Goal: Connect with others: Connect with others

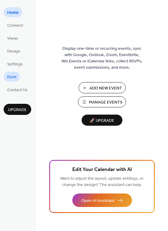
click at [12, 77] on span "Form" at bounding box center [11, 77] width 9 height 6
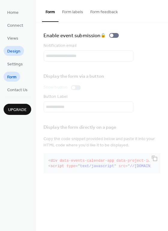
click at [13, 51] on span "Design" at bounding box center [13, 51] width 13 height 6
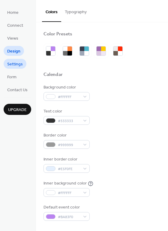
click at [14, 64] on span "Settings" at bounding box center [15, 64] width 16 height 6
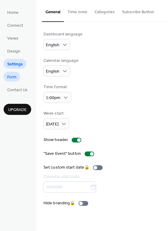
click at [17, 76] on link "Form" at bounding box center [12, 77] width 16 height 10
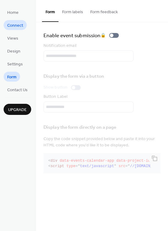
click at [13, 24] on span "Connect" at bounding box center [15, 25] width 16 height 6
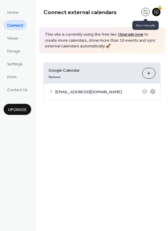
click at [145, 12] on button at bounding box center [145, 12] width 8 height 8
click at [146, 91] on icon at bounding box center [144, 91] width 2 height 0
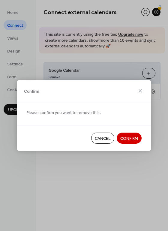
click at [105, 139] on span "Cancel" at bounding box center [103, 138] width 16 height 6
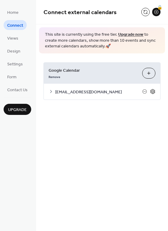
click at [153, 92] on icon at bounding box center [152, 91] width 5 height 5
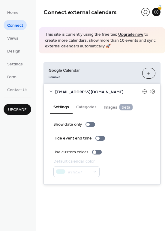
click at [51, 91] on icon at bounding box center [51, 91] width 5 height 5
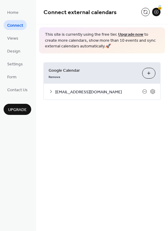
click at [51, 91] on icon at bounding box center [51, 91] width 5 height 5
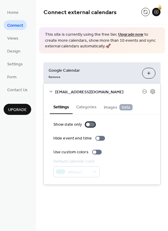
click at [88, 123] on div at bounding box center [88, 125] width 4 height 4
click at [88, 123] on div at bounding box center [90, 124] width 10 height 5
click at [70, 139] on div "Hide event end time" at bounding box center [72, 138] width 38 height 6
click at [101, 138] on div at bounding box center [103, 138] width 4 height 4
click at [94, 153] on div at bounding box center [95, 152] width 4 height 4
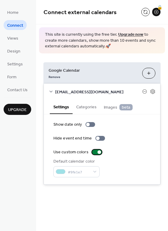
click at [94, 153] on div at bounding box center [97, 152] width 10 height 5
click at [88, 106] on button "Categories" at bounding box center [87, 106] width 28 height 14
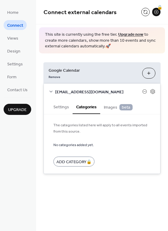
click at [105, 106] on span "Images beta" at bounding box center [118, 107] width 29 height 7
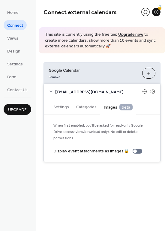
click at [124, 105] on span "beta" at bounding box center [125, 107] width 13 height 6
click at [151, 91] on icon at bounding box center [152, 91] width 5 height 5
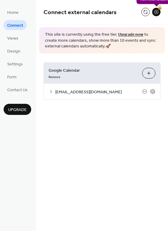
click at [155, 15] on div "🔒" at bounding box center [156, 12] width 8 height 8
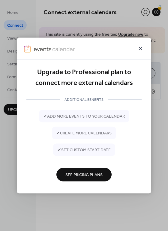
click at [142, 49] on icon at bounding box center [140, 48] width 7 height 7
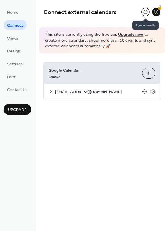
click at [145, 14] on button at bounding box center [145, 12] width 8 height 8
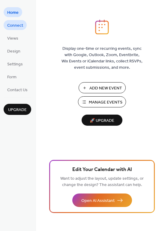
click at [20, 27] on span "Connect" at bounding box center [15, 25] width 16 height 6
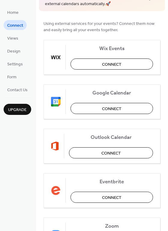
scroll to position [41, 0]
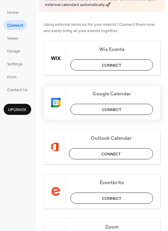
click at [114, 108] on span "Connect" at bounding box center [111, 109] width 19 height 6
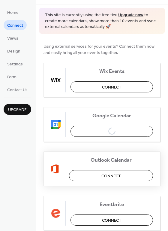
scroll to position [9, 0]
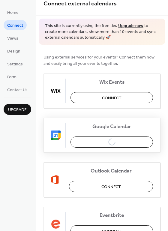
click at [80, 127] on span "Google Calendar" at bounding box center [111, 126] width 82 height 6
click at [53, 141] on div at bounding box center [58, 135] width 15 height 25
click at [111, 142] on div "Google Calendar Connect" at bounding box center [101, 135] width 117 height 35
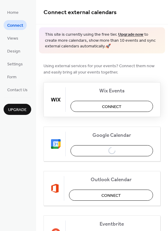
scroll to position [0, 0]
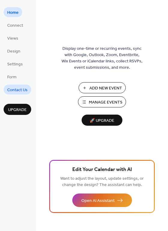
click at [15, 87] on span "Contact Us" at bounding box center [17, 90] width 20 height 6
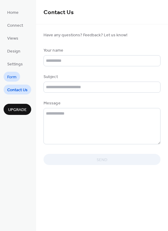
click at [13, 76] on span "Form" at bounding box center [11, 77] width 9 height 6
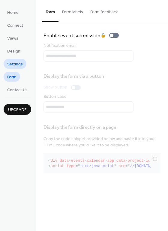
click at [15, 61] on span "Settings" at bounding box center [15, 64] width 16 height 6
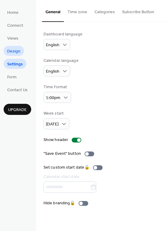
click at [12, 51] on span "Design" at bounding box center [13, 51] width 13 height 6
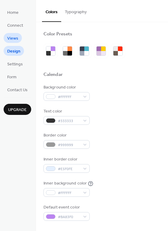
click at [10, 38] on span "Views" at bounding box center [12, 38] width 11 height 6
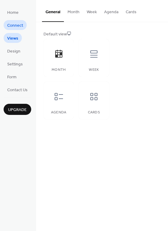
click at [12, 25] on span "Connect" at bounding box center [15, 25] width 16 height 6
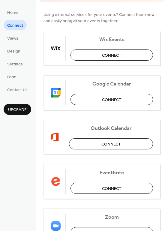
scroll to position [45, 0]
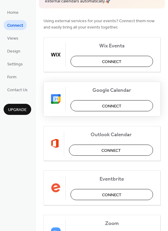
click at [116, 103] on span "Connect" at bounding box center [111, 106] width 19 height 6
click at [88, 105] on div "Google Calendar Connect" at bounding box center [101, 99] width 117 height 35
